Goal: Transaction & Acquisition: Subscribe to service/newsletter

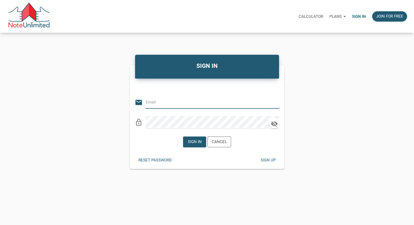
click at [333, 16] on p "Plans" at bounding box center [335, 16] width 12 height 5
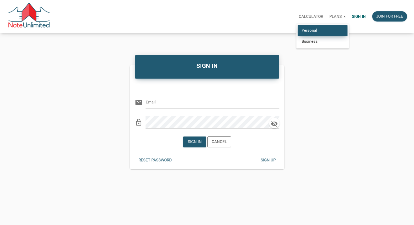
click at [323, 30] on link "Personal" at bounding box center [323, 30] width 50 height 11
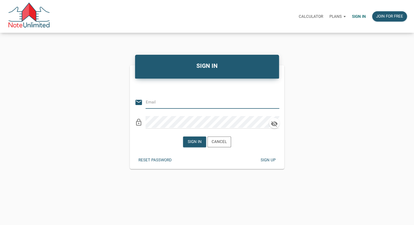
click at [335, 18] on p "Plans" at bounding box center [335, 16] width 12 height 5
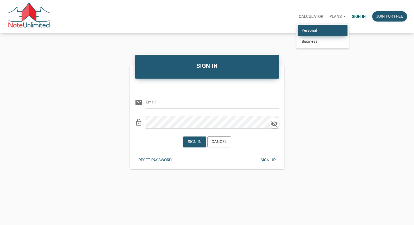
click at [329, 29] on link "Personal" at bounding box center [323, 30] width 50 height 11
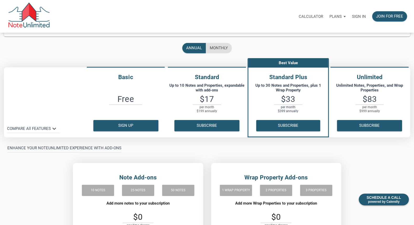
scroll to position [21, 0]
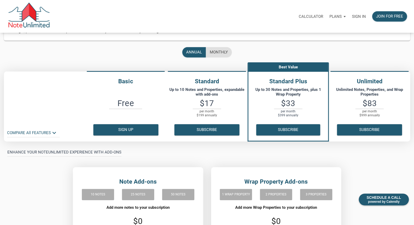
click at [50, 133] on p "COMPARE All FEATURES keyboard_arrow_down" at bounding box center [29, 133] width 44 height 6
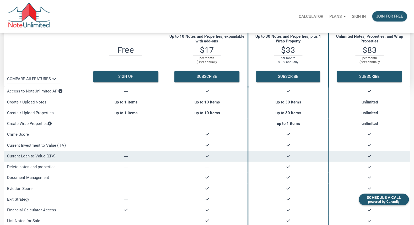
scroll to position [80, 0]
